Goal: Obtain resource: Download file/media

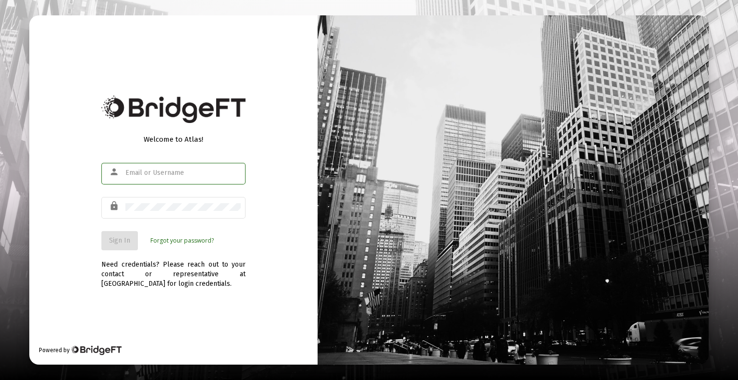
type input "[EMAIL_ADDRESS][DOMAIN_NAME]"
click at [120, 247] on button "Sign In" at bounding box center [119, 240] width 37 height 19
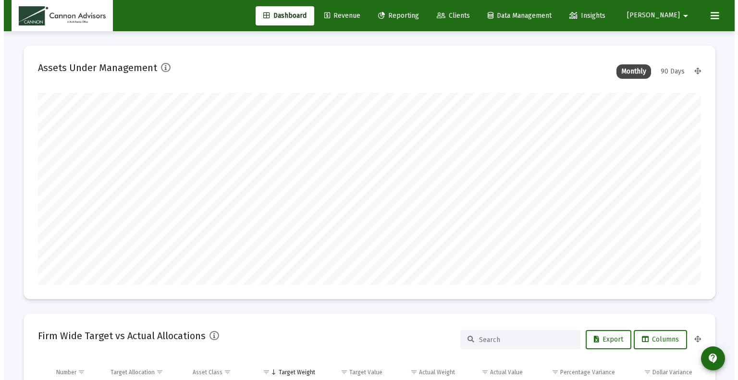
scroll to position [192, 357]
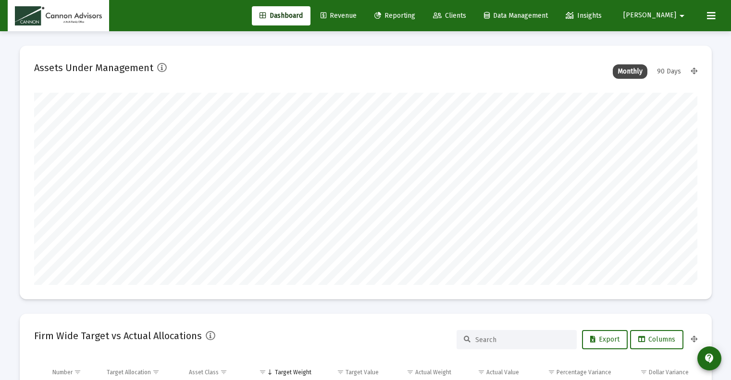
click at [415, 18] on span "Reporting" at bounding box center [394, 16] width 41 height 8
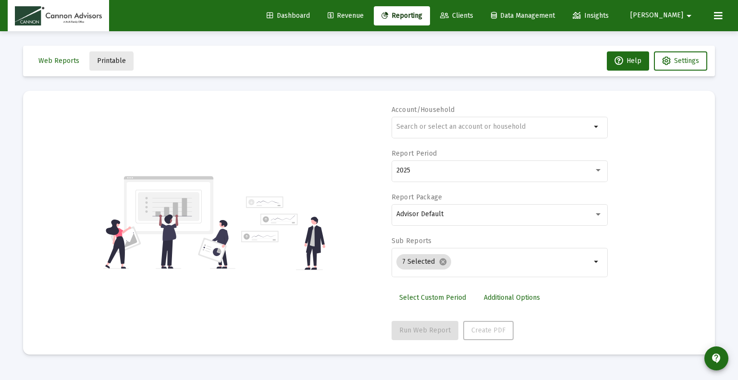
click at [106, 65] on button "Printable" at bounding box center [111, 60] width 44 height 19
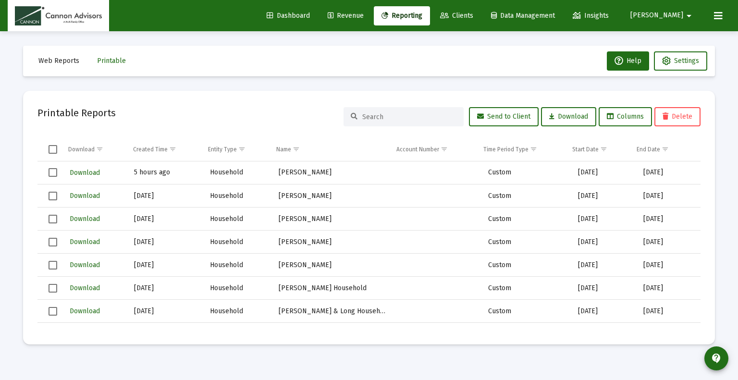
click at [54, 148] on span "Select all" at bounding box center [53, 149] width 9 height 9
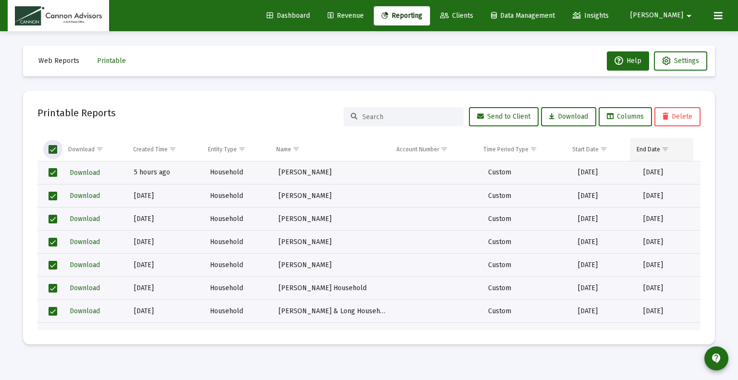
click at [653, 150] on div "End Date" at bounding box center [649, 150] width 24 height 8
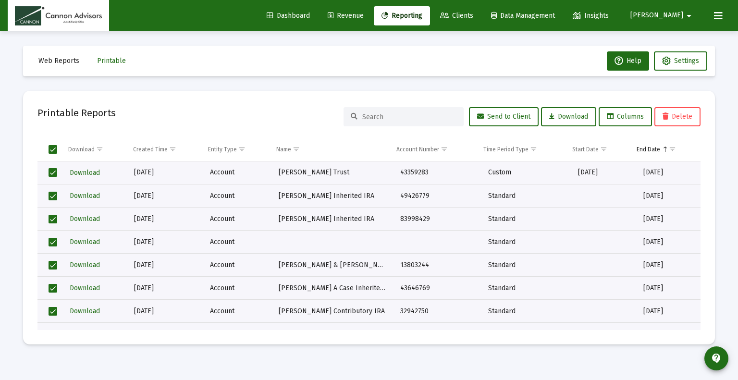
click at [653, 150] on div "End Date" at bounding box center [649, 150] width 24 height 8
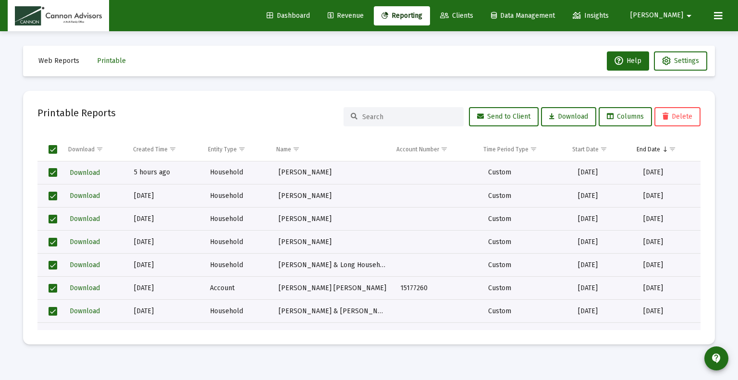
click at [56, 150] on span "Select all" at bounding box center [53, 149] width 9 height 9
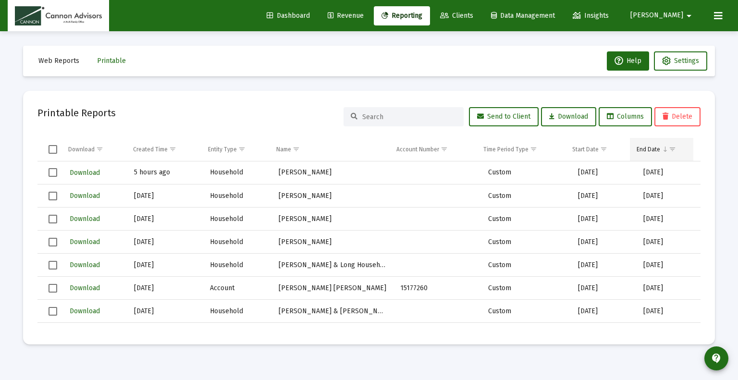
click at [674, 149] on span "Show filter options for column 'End Date'" at bounding box center [672, 149] width 7 height 7
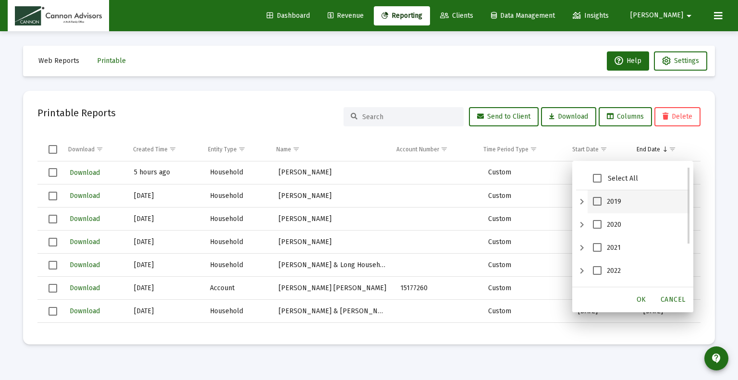
scroll to position [65, 0]
click at [597, 274] on span "2025" at bounding box center [597, 275] width 9 height 9
click at [639, 299] on span "OK" at bounding box center [642, 300] width 10 height 8
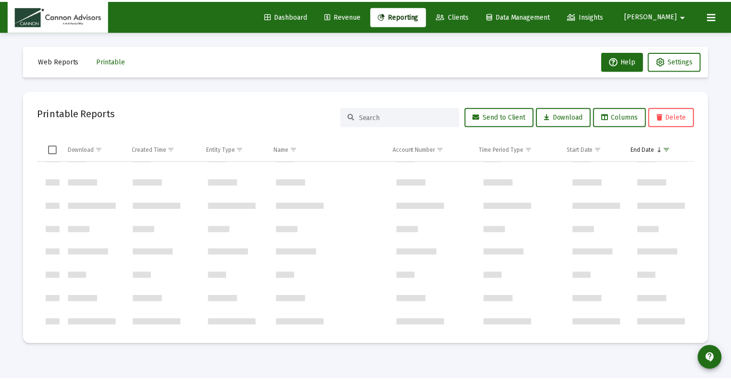
scroll to position [0, 0]
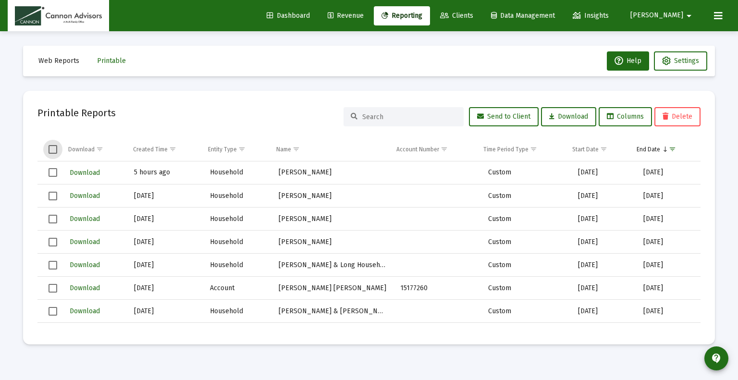
click at [49, 147] on span "Select all" at bounding box center [53, 149] width 9 height 9
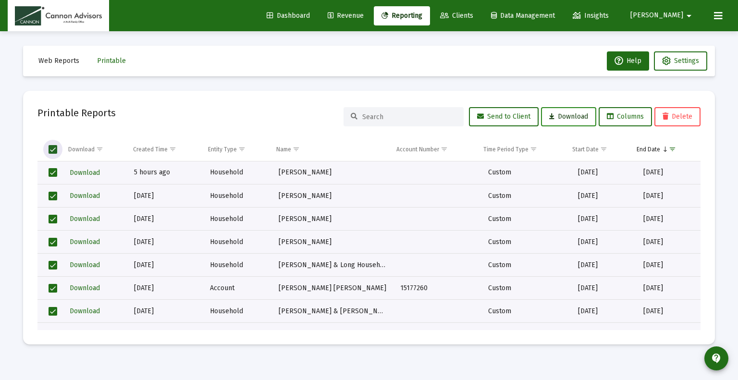
click at [570, 114] on span "Download" at bounding box center [568, 116] width 39 height 8
click at [478, 86] on div "Web Reports Printable Help Settings Printable Reports Send to Client Download C…" at bounding box center [369, 195] width 721 height 328
click at [719, 16] on icon at bounding box center [718, 16] width 9 height 12
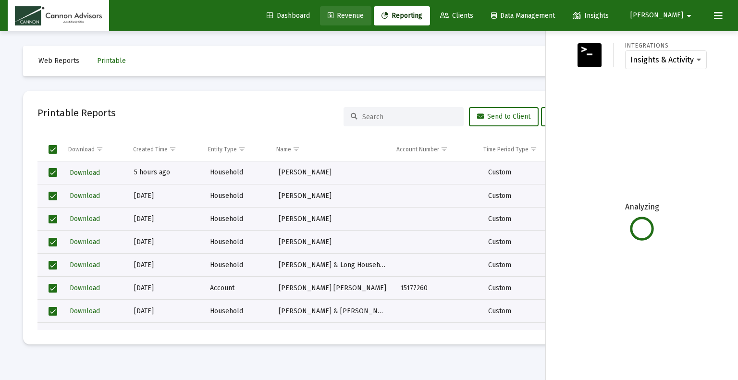
click at [371, 21] on link "Revenue" at bounding box center [345, 15] width 51 height 19
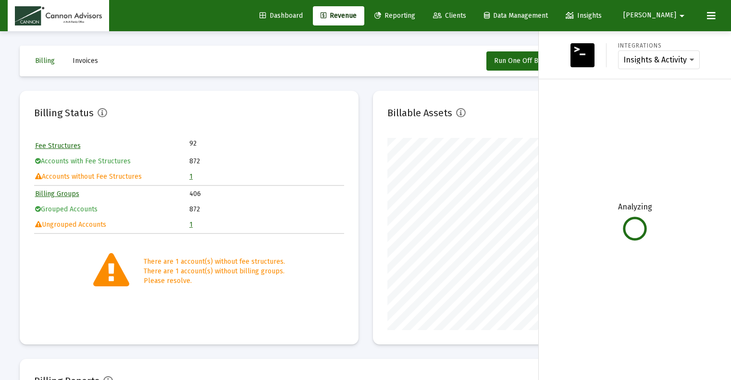
scroll to position [192, 310]
click at [581, 49] on img at bounding box center [582, 55] width 24 height 24
click at [578, 48] on img at bounding box center [582, 55] width 24 height 24
click at [367, 90] on div at bounding box center [365, 190] width 731 height 380
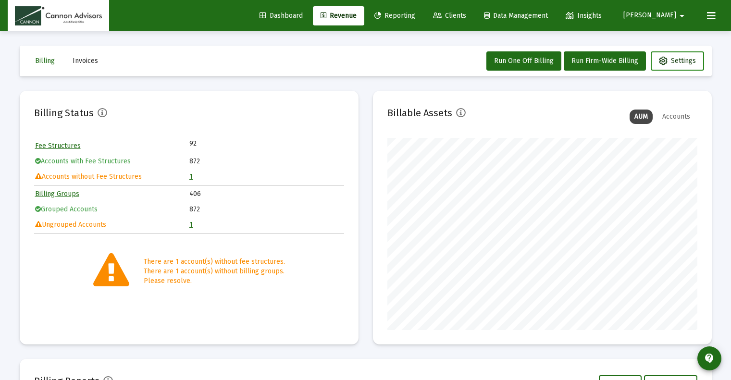
click at [696, 67] on button "Settings" at bounding box center [677, 60] width 53 height 19
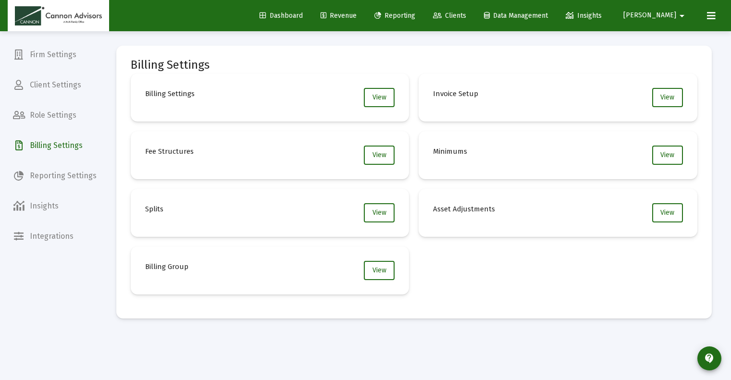
click at [718, 22] on button at bounding box center [711, 15] width 19 height 19
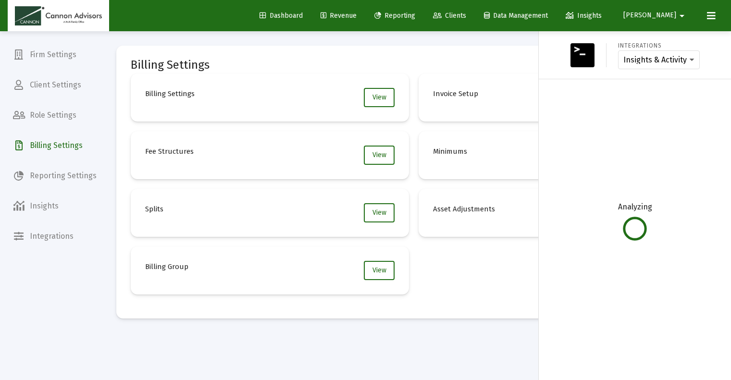
click at [445, 36] on div at bounding box center [365, 190] width 731 height 380
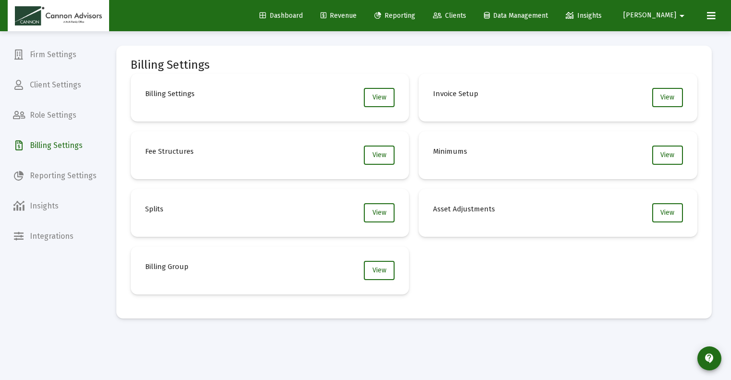
click at [708, 20] on icon at bounding box center [711, 16] width 9 height 12
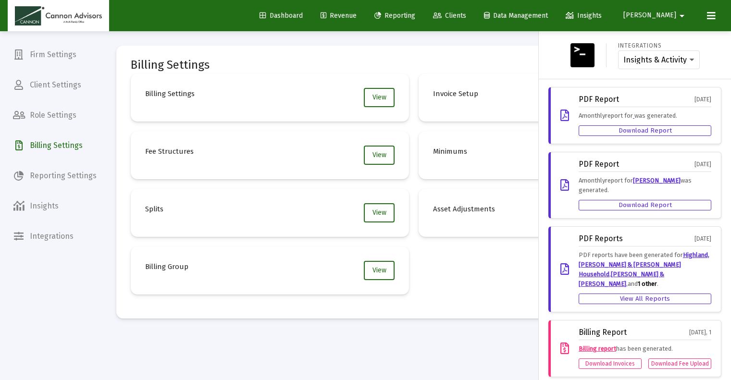
click at [474, 36] on div at bounding box center [365, 190] width 731 height 380
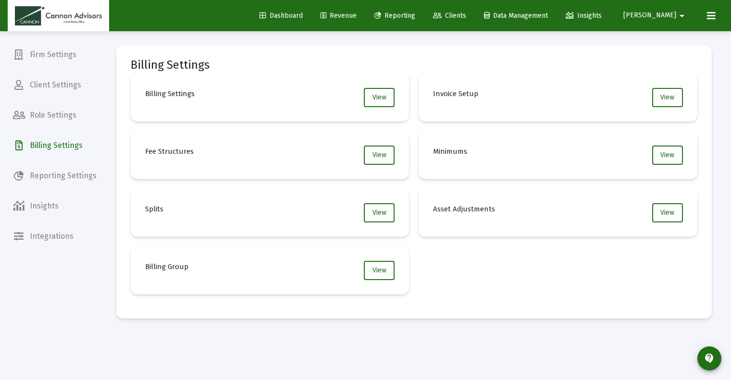
click at [415, 16] on span "Reporting" at bounding box center [394, 16] width 41 height 8
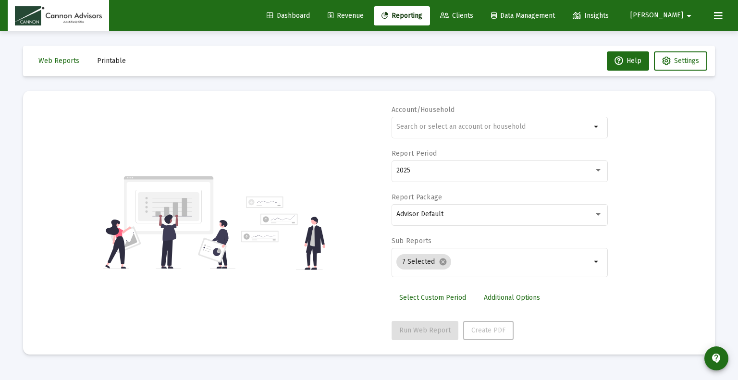
click at [110, 63] on span "Printable" at bounding box center [111, 61] width 29 height 8
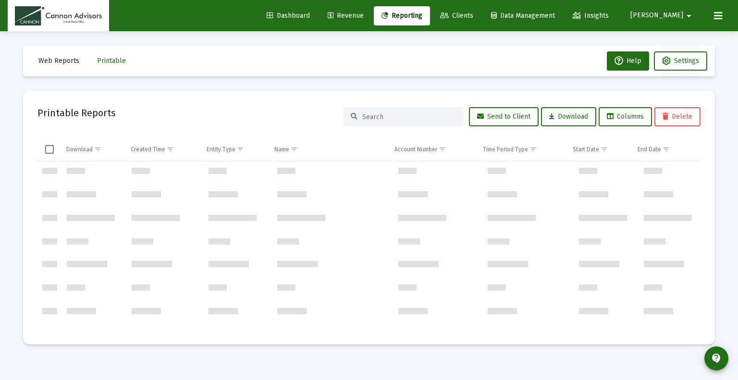
scroll to position [2584, 0]
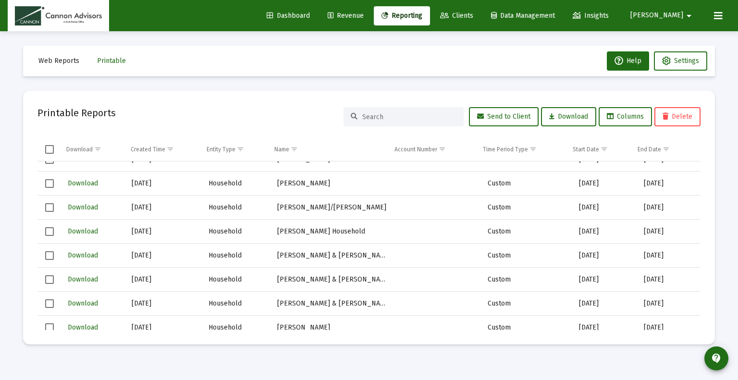
click at [727, 200] on div "Web Reports Printable Help Settings Printable Reports Send to Client Download C…" at bounding box center [369, 195] width 721 height 328
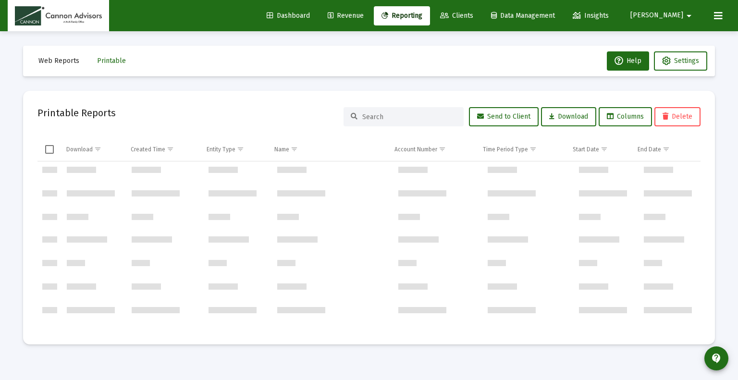
scroll to position [0, 0]
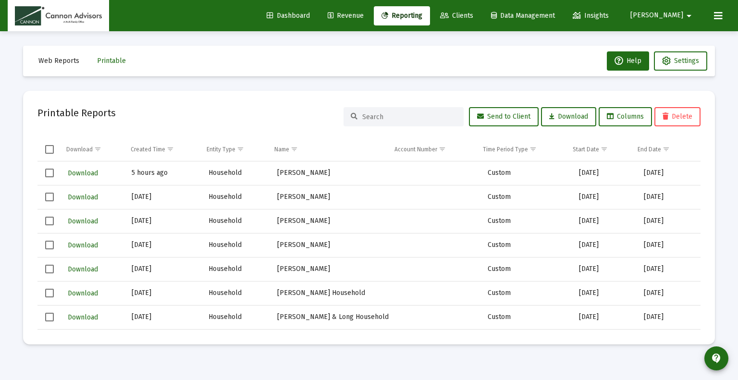
click at [725, 195] on div "Web Reports Printable Help Settings Printable Reports Send to Client Download C…" at bounding box center [369, 195] width 721 height 328
click at [663, 148] on span "Show filter options for column 'End Date'" at bounding box center [666, 149] width 7 height 7
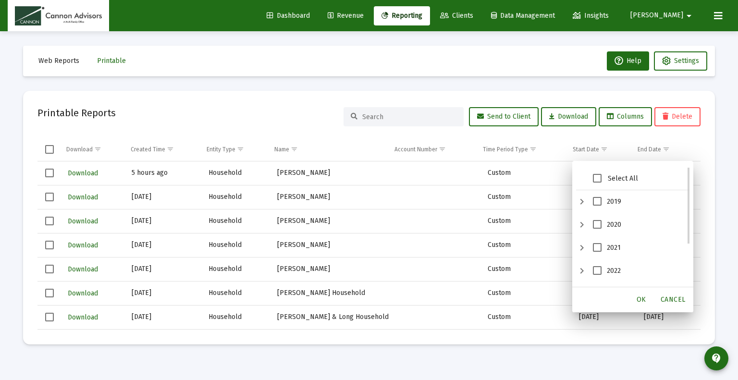
click at [599, 202] on span "2019" at bounding box center [597, 201] width 9 height 9
click at [645, 298] on span "OK" at bounding box center [642, 300] width 10 height 8
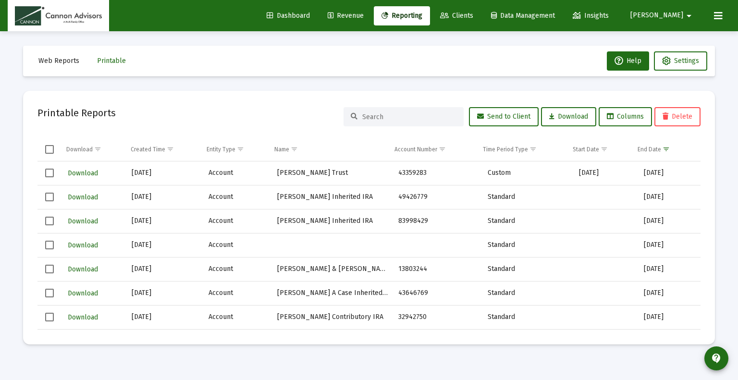
click at [53, 150] on span "Select all" at bounding box center [49, 149] width 9 height 9
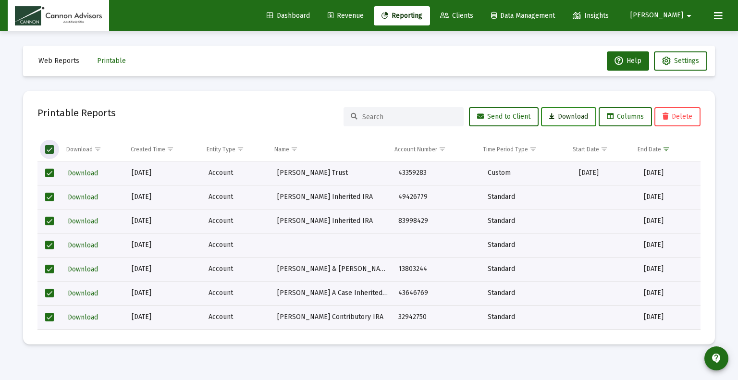
click at [554, 113] on span "Download" at bounding box center [568, 116] width 39 height 8
click at [43, 148] on td "Data grid" at bounding box center [49, 149] width 24 height 23
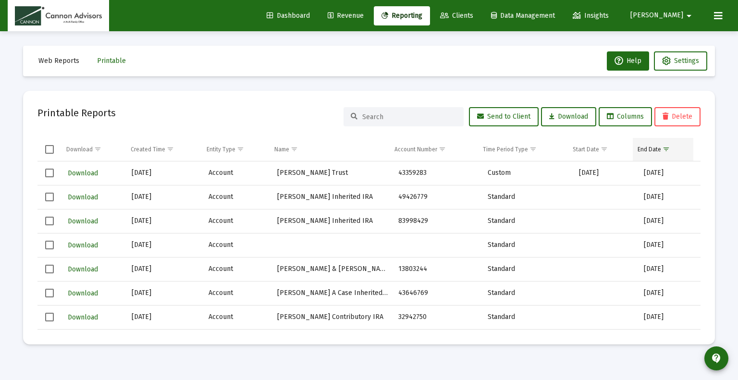
click at [656, 150] on div "End Date" at bounding box center [650, 150] width 24 height 8
click at [673, 147] on span "Show filter options for column 'End Date'" at bounding box center [673, 149] width 7 height 7
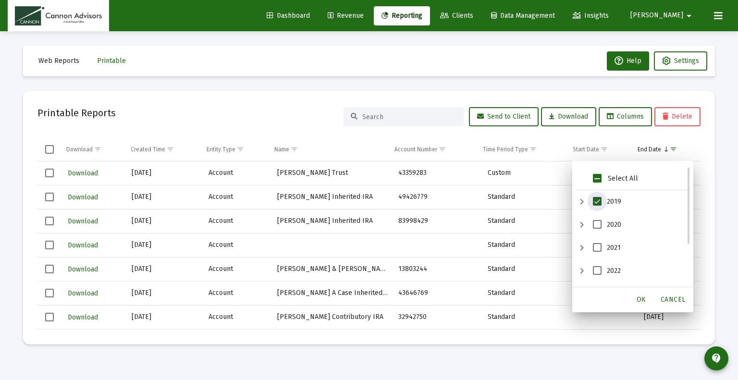
click at [597, 201] on span "2019" at bounding box center [597, 201] width 9 height 9
click at [596, 251] on span "2024" at bounding box center [597, 251] width 9 height 9
click at [643, 300] on span "OK" at bounding box center [642, 300] width 10 height 8
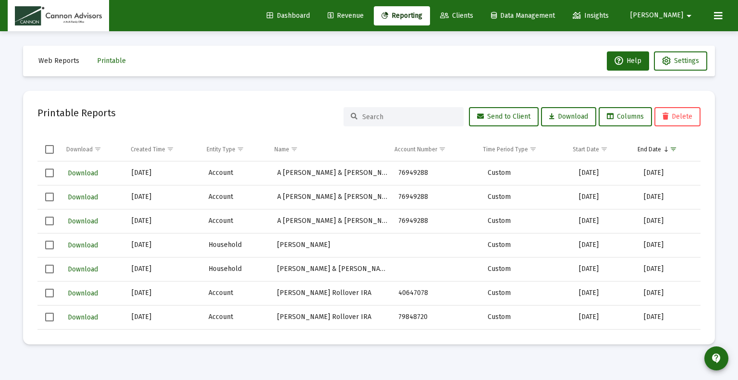
click at [54, 150] on td "Data grid" at bounding box center [49, 149] width 24 height 23
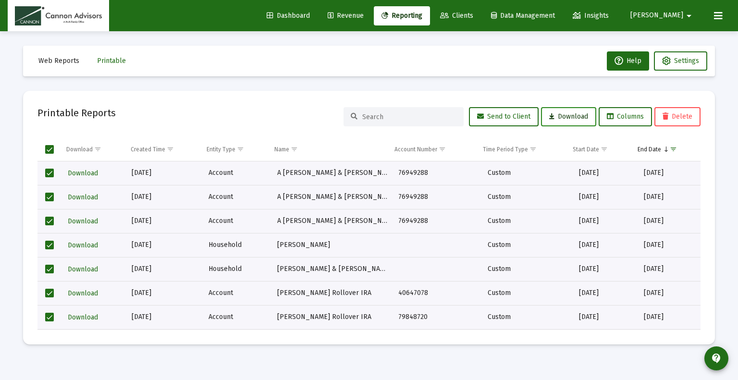
click at [568, 116] on span "Download" at bounding box center [568, 116] width 39 height 8
click at [49, 152] on span "Select all" at bounding box center [49, 149] width 9 height 9
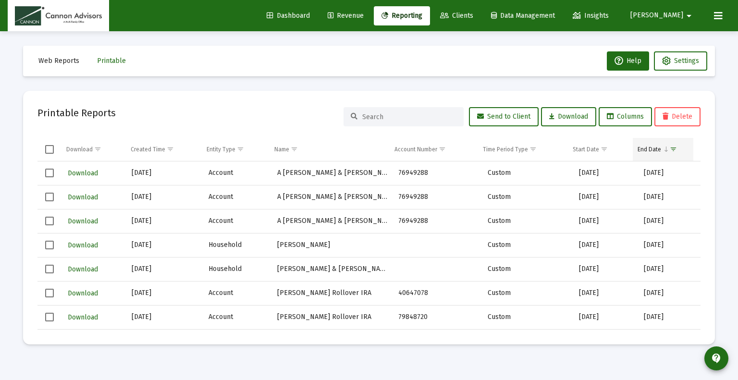
click at [660, 154] on td "End Date" at bounding box center [663, 149] width 61 height 23
drag, startPoint x: 648, startPoint y: 155, endPoint x: 671, endPoint y: 154, distance: 23.1
click at [648, 155] on td "End Date" at bounding box center [663, 149] width 61 height 23
click at [673, 149] on span "Show filter options for column 'End Date'" at bounding box center [673, 149] width 7 height 7
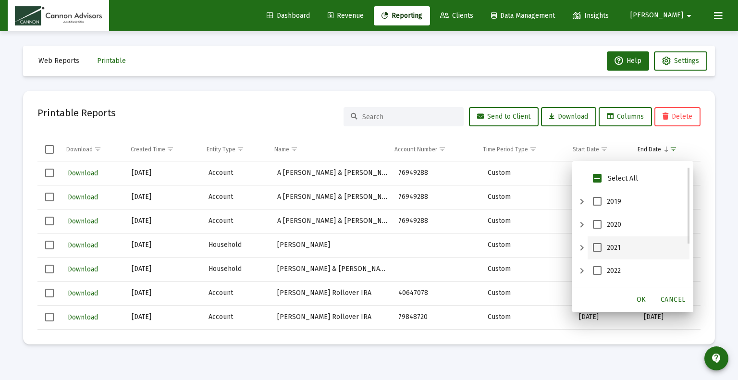
scroll to position [48, 0]
click at [598, 269] on span "2024" at bounding box center [597, 268] width 9 height 9
click at [598, 245] on span "2023" at bounding box center [597, 245] width 9 height 9
click at [642, 304] on div "OK" at bounding box center [641, 299] width 31 height 17
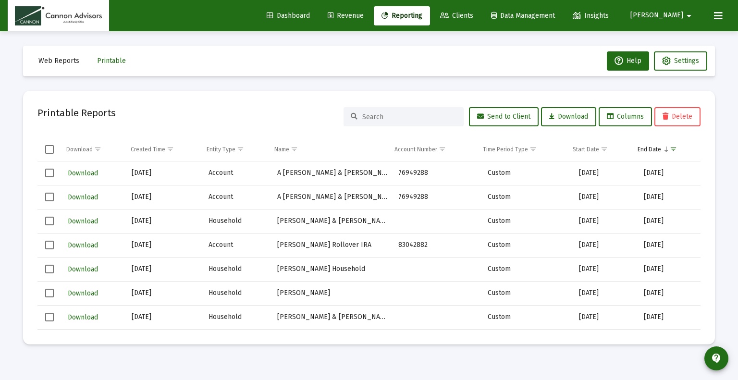
click at [50, 153] on span "Select all" at bounding box center [49, 149] width 9 height 9
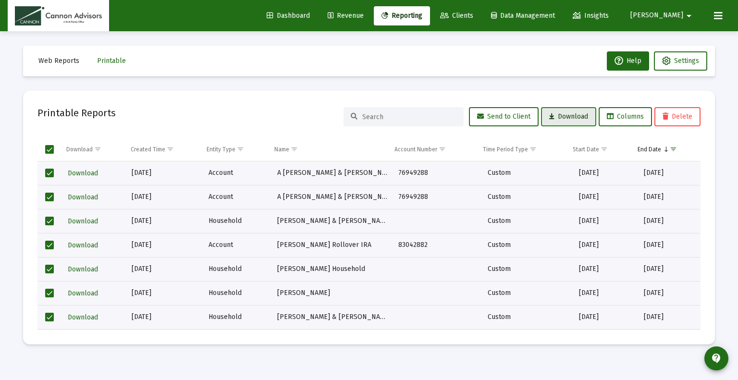
click at [566, 118] on span "Download" at bounding box center [568, 116] width 39 height 8
click at [48, 147] on span "Select all" at bounding box center [49, 149] width 9 height 9
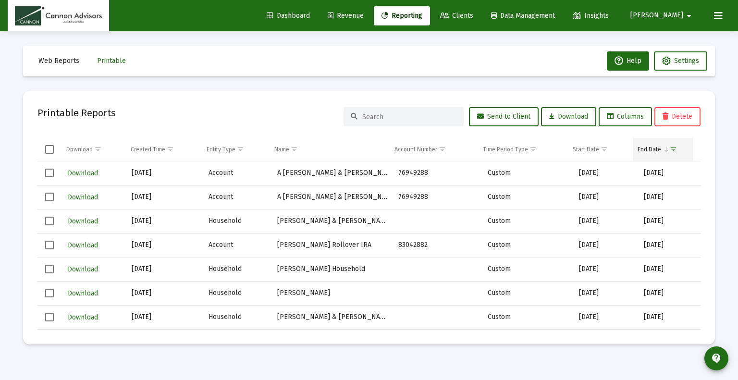
click at [677, 148] on span "Show filter options for column 'End Date'" at bounding box center [673, 149] width 7 height 7
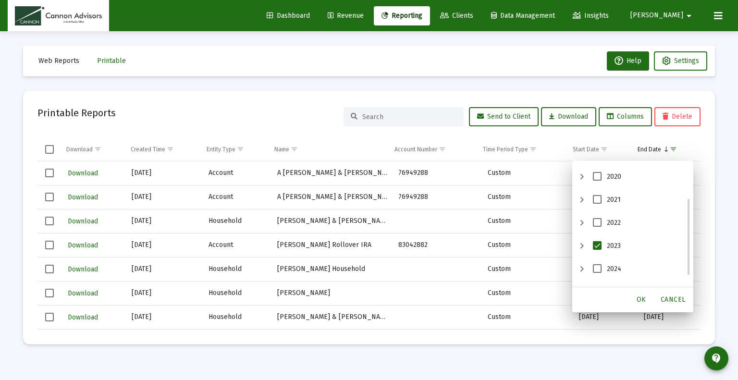
click at [595, 247] on span "2023" at bounding box center [597, 245] width 9 height 9
click at [598, 219] on span "2022" at bounding box center [597, 222] width 9 height 9
click at [643, 300] on span "OK" at bounding box center [642, 300] width 10 height 8
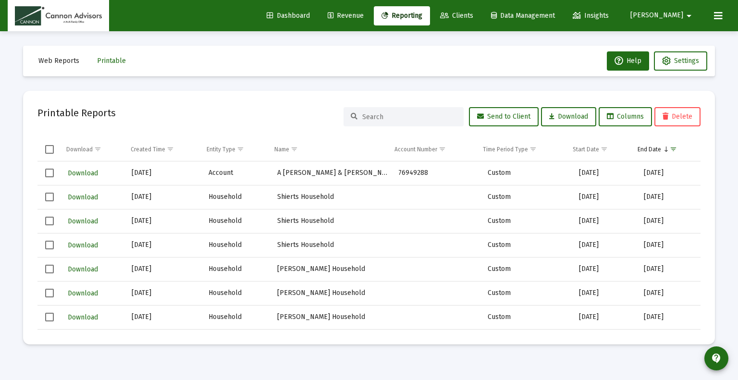
click at [48, 147] on span "Select all" at bounding box center [49, 149] width 9 height 9
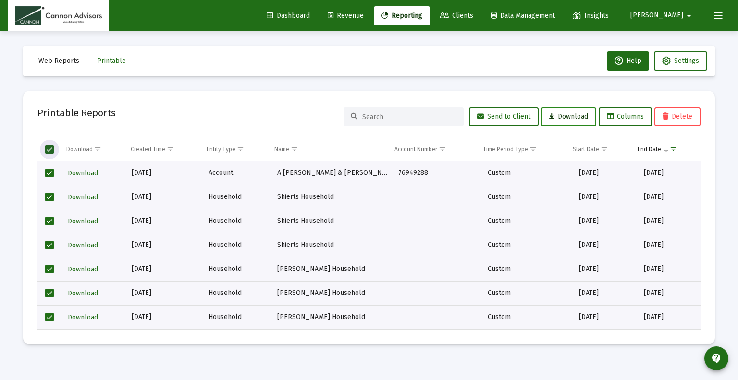
click at [563, 111] on button "Download" at bounding box center [568, 116] width 55 height 19
click at [348, 77] on div "Web Reports Printable Help Settings Printable Reports Send to Client Download C…" at bounding box center [369, 195] width 721 height 328
click at [350, 86] on div "Web Reports Printable Help Settings Printable Reports Send to Client Download C…" at bounding box center [369, 195] width 721 height 328
click at [566, 114] on span "Download" at bounding box center [568, 116] width 39 height 8
click at [719, 20] on icon at bounding box center [718, 16] width 9 height 12
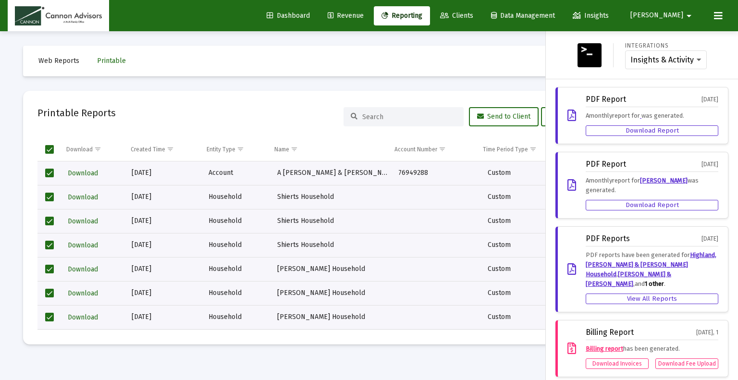
click at [681, 15] on span "[PERSON_NAME]" at bounding box center [657, 16] width 53 height 8
click at [676, 67] on button "Logout" at bounding box center [684, 63] width 57 height 23
